Goal: Information Seeking & Learning: Learn about a topic

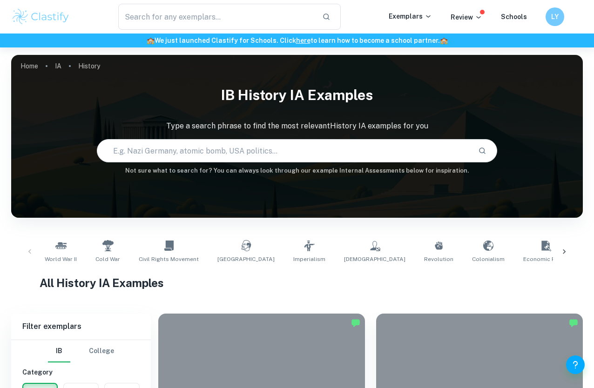
click at [260, 158] on input "text" at bounding box center [284, 151] width 374 height 26
type input "crimea war"
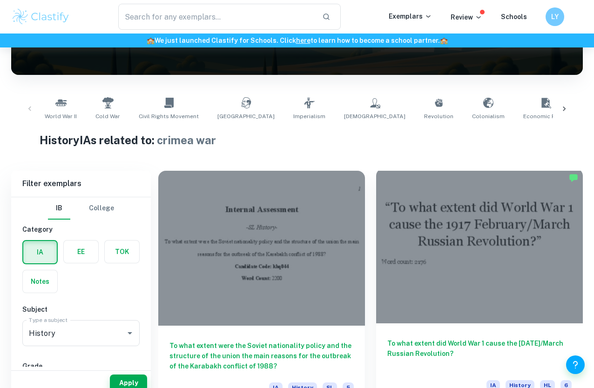
scroll to position [156, 0]
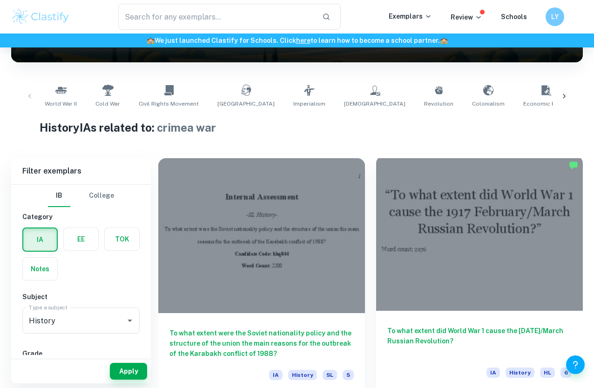
click at [409, 217] on div at bounding box center [479, 233] width 207 height 155
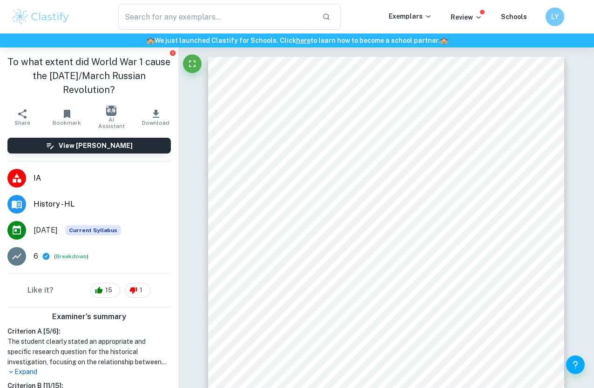
click at [46, 257] on icon at bounding box center [46, 256] width 8 height 8
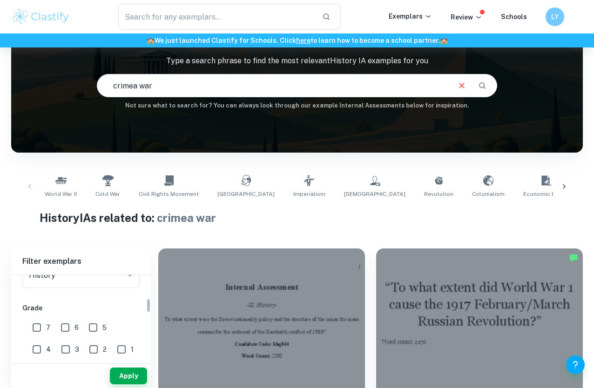
scroll to position [140, 0]
click at [40, 322] on input "7" at bounding box center [36, 324] width 19 height 19
checkbox input "true"
click at [135, 372] on button "Apply" at bounding box center [128, 376] width 37 height 17
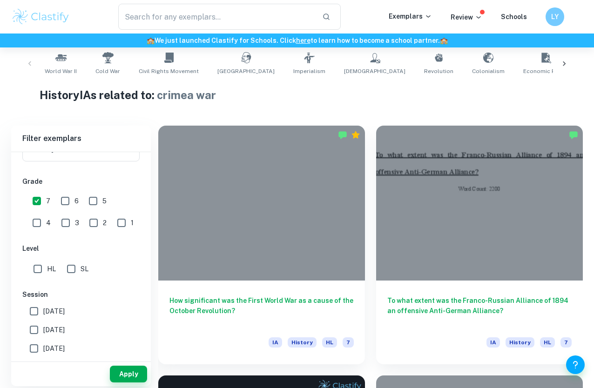
scroll to position [191, 0]
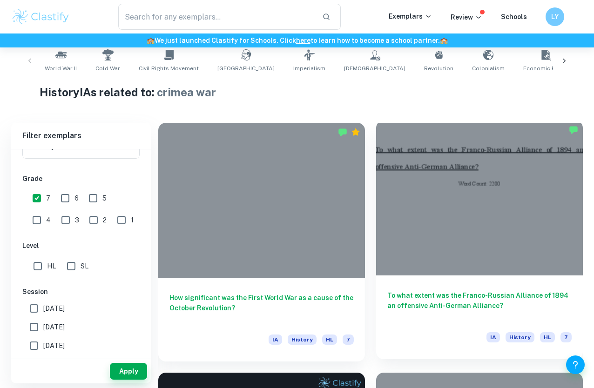
click at [443, 289] on div "To what extent was the Franco-Russian Alliance of 1894 an offensive Anti-German…" at bounding box center [479, 318] width 207 height 84
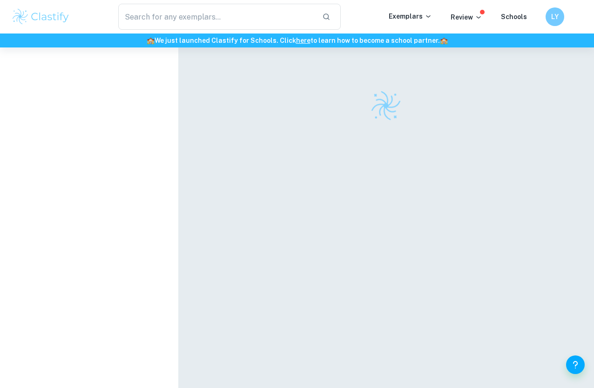
click at [383, 133] on div at bounding box center [386, 230] width 357 height 365
